Goal: Task Accomplishment & Management: Manage account settings

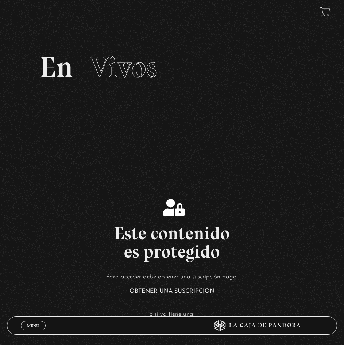
click at [33, 325] on span "Menu" at bounding box center [33, 325] width 12 height 4
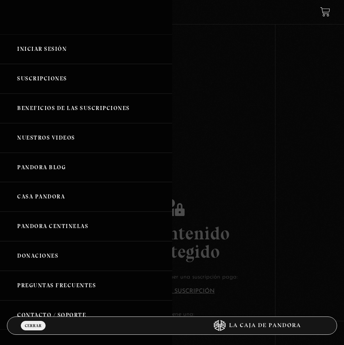
click at [57, 50] on link "Iniciar Sesión" at bounding box center [86, 49] width 172 height 30
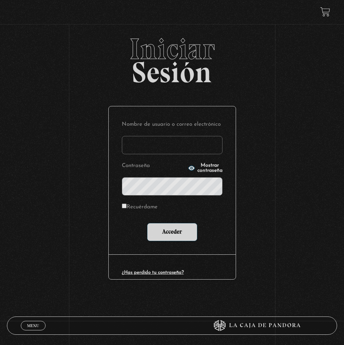
click at [187, 147] on input "Nombre de usuario o correo electrónico" at bounding box center [172, 145] width 101 height 18
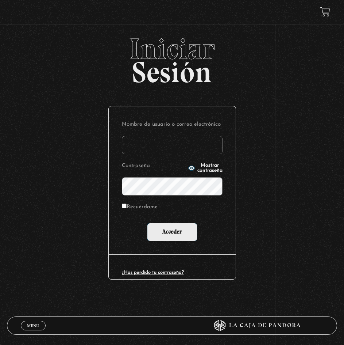
type input "keilyn.guadamuz@gmail.com"
click at [147, 223] on input "Acceder" at bounding box center [172, 232] width 50 height 18
